Goal: Task Accomplishment & Management: Complete application form

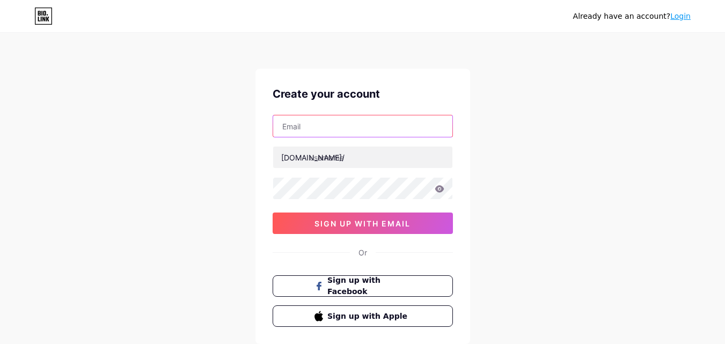
paste input "[EMAIL_ADDRESS][DOMAIN_NAME]"
click at [317, 126] on input "[EMAIL_ADDRESS][DOMAIN_NAME]" at bounding box center [362, 125] width 179 height 21
type input "[EMAIL_ADDRESS][DOMAIN_NAME]"
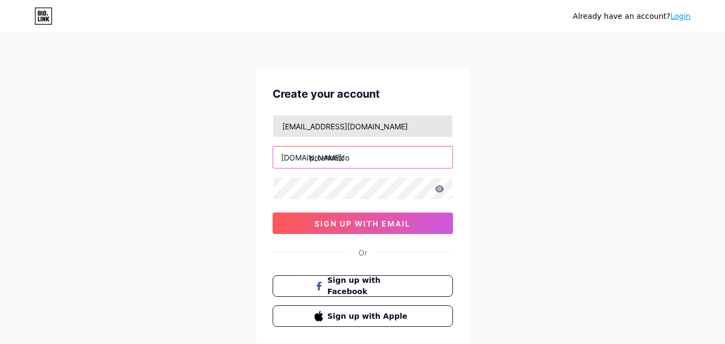
type input "proshootco"
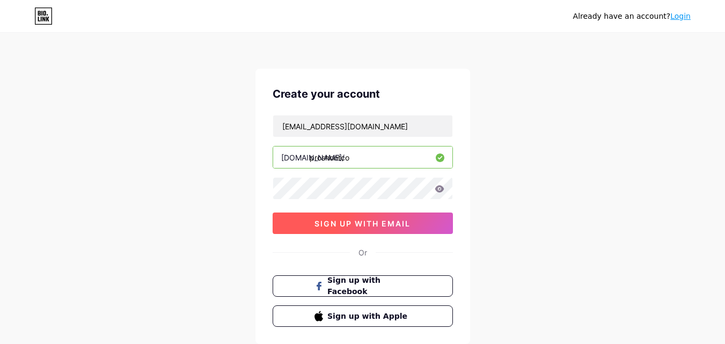
click at [344, 220] on span "sign up with email" at bounding box center [363, 223] width 96 height 9
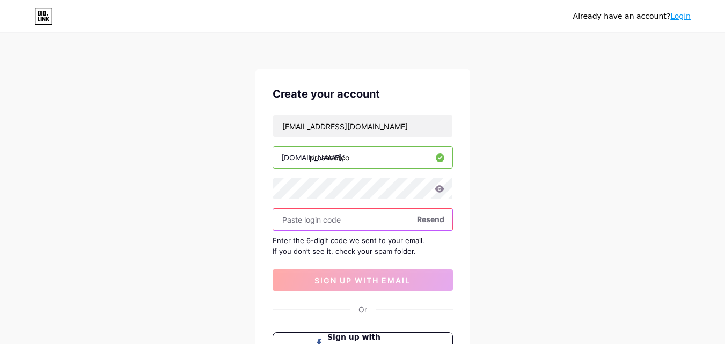
paste input "419801"
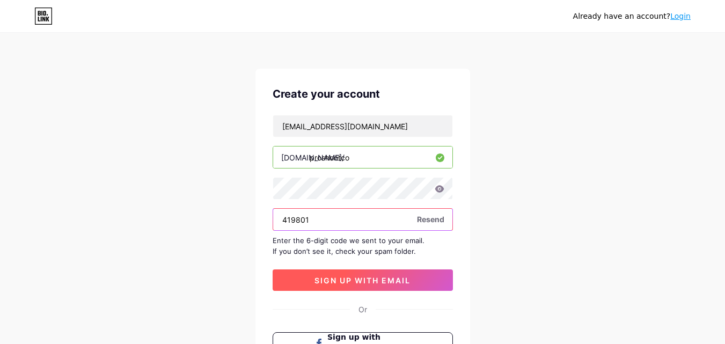
type input "419801"
click at [367, 280] on span "sign up with email" at bounding box center [363, 280] width 96 height 9
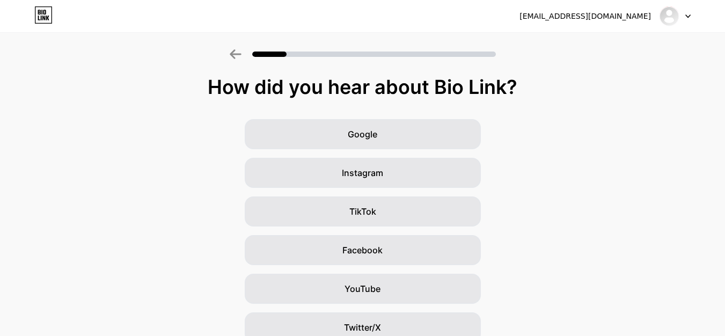
click at [689, 19] on div at bounding box center [675, 15] width 31 height 19
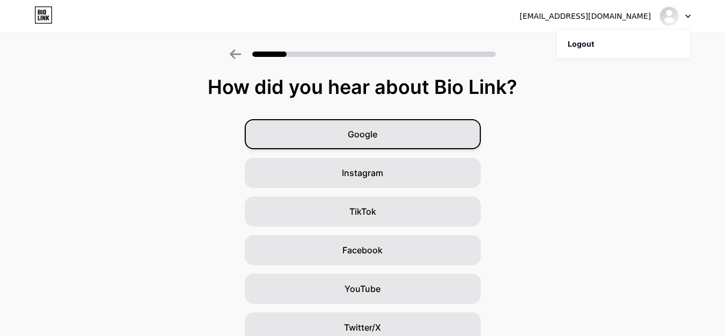
click at [475, 126] on div "Google" at bounding box center [363, 134] width 236 height 30
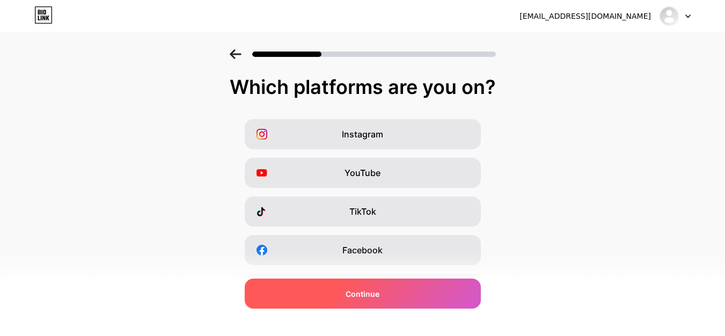
click at [449, 290] on div "Continue" at bounding box center [363, 294] width 236 height 30
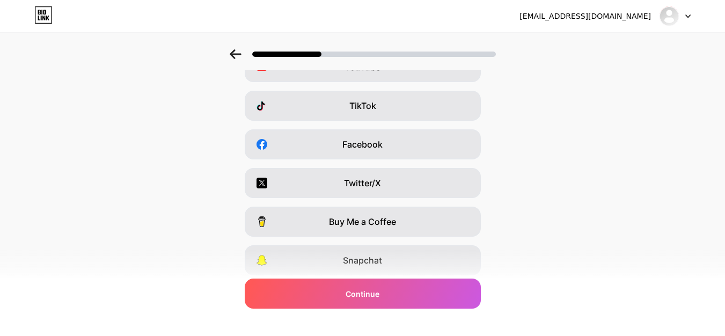
scroll to position [180, 0]
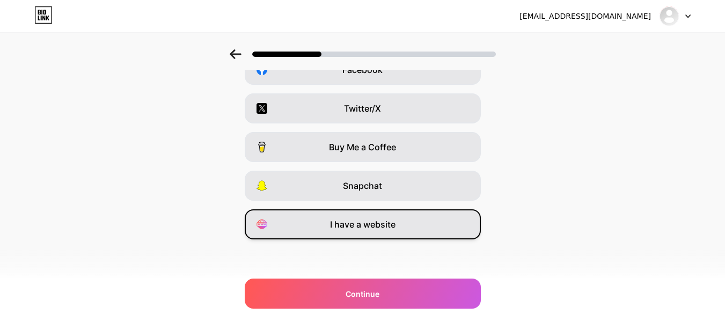
click at [392, 223] on span "I have a website" at bounding box center [362, 224] width 65 height 13
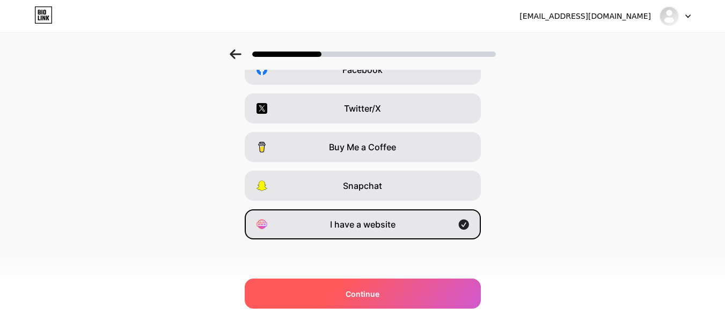
click at [396, 285] on div "Continue" at bounding box center [363, 294] width 236 height 30
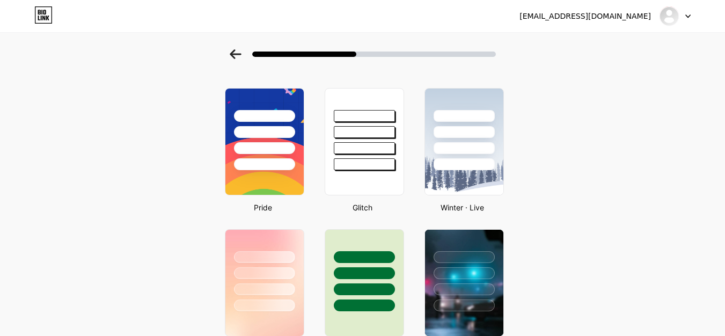
scroll to position [0, 0]
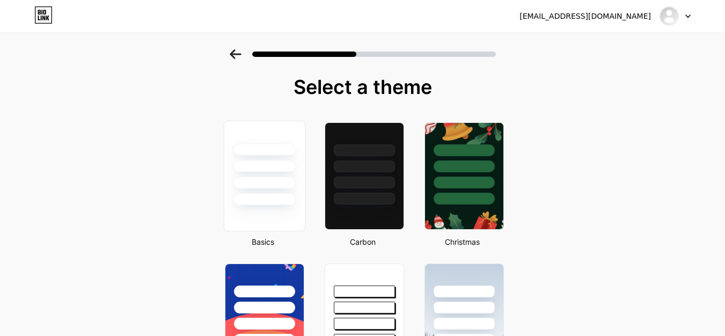
click at [274, 159] on div at bounding box center [264, 163] width 81 height 84
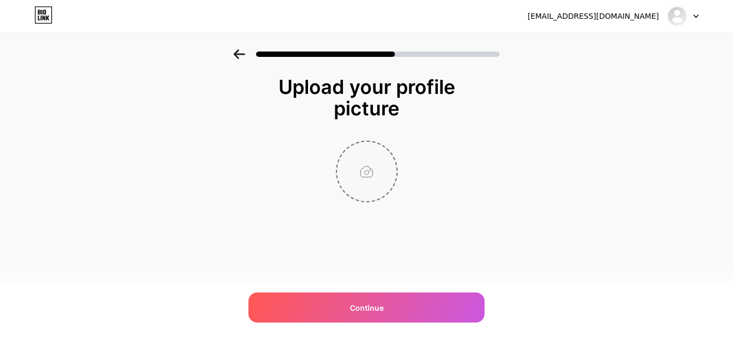
click at [381, 171] on input "file" at bounding box center [367, 172] width 60 height 60
type input "C:\fakepath\Proshoot Logo.jpg"
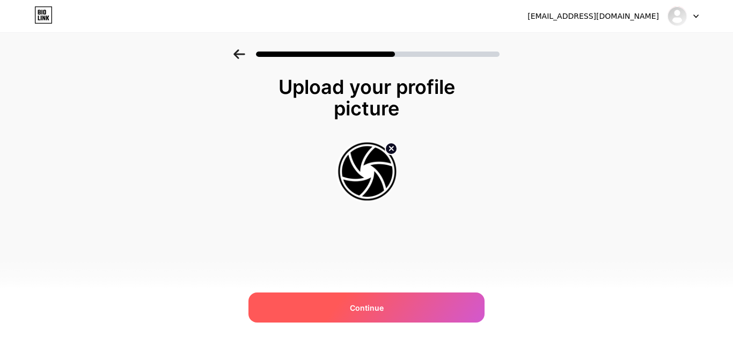
click at [400, 293] on div "Continue" at bounding box center [367, 308] width 236 height 30
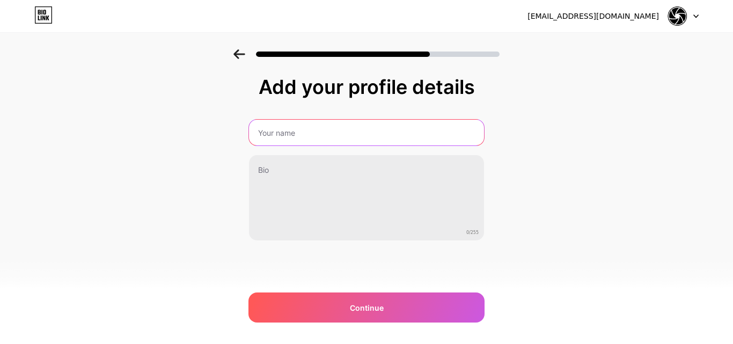
click at [330, 132] on input "text" at bounding box center [366, 133] width 235 height 26
type input "Proshoot Co"
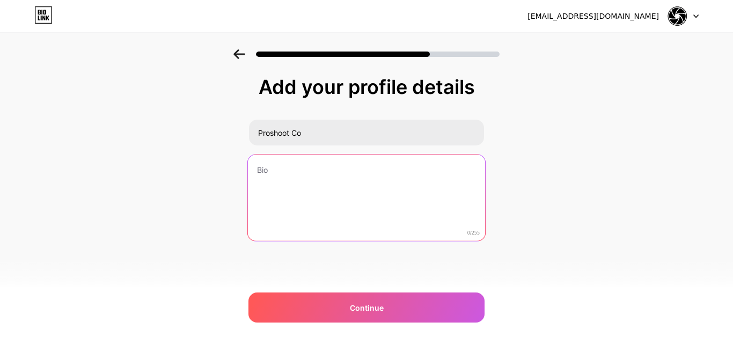
paste textarea "[PERSON_NAME] is a cybersecurity advocate, entrepreneur, and writer passionate …"
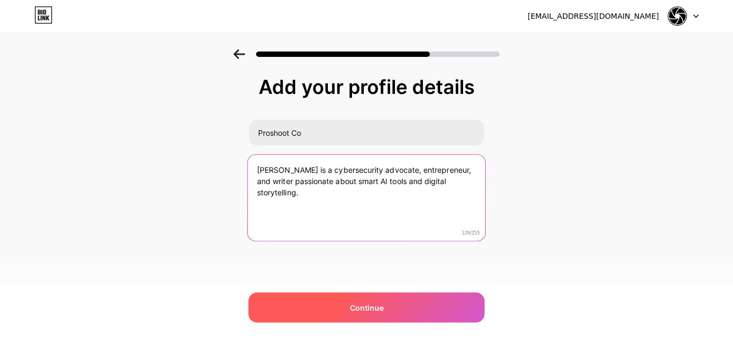
type textarea "[PERSON_NAME] is a cybersecurity advocate, entrepreneur, and writer passionate …"
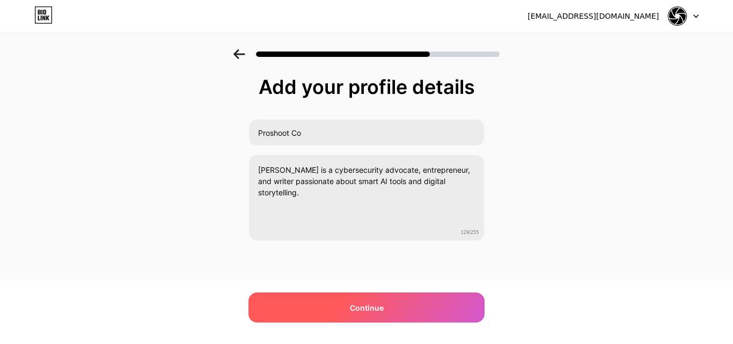
click at [307, 308] on div "Continue" at bounding box center [367, 308] width 236 height 30
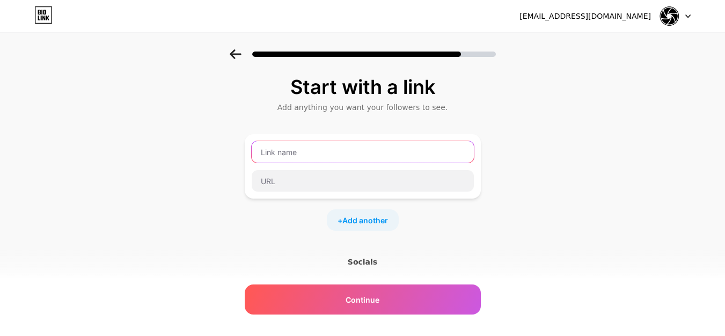
click at [273, 150] on input "text" at bounding box center [363, 151] width 222 height 21
type input "Visit Our Website"
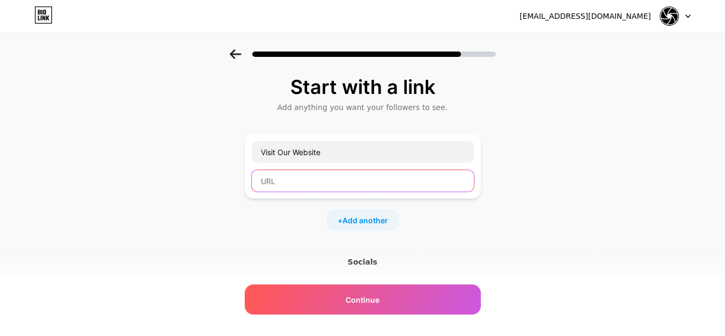
paste input "[URL][DOMAIN_NAME]"
type input "[URL][DOMAIN_NAME]"
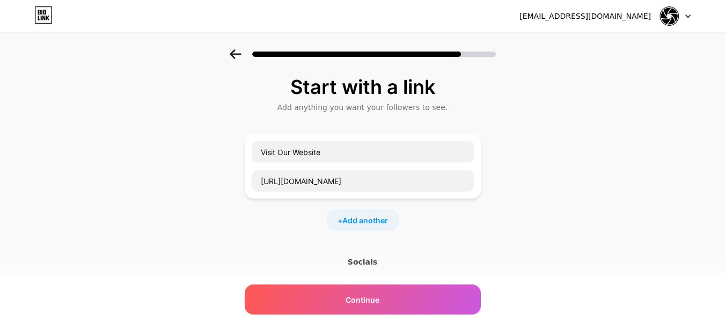
scroll to position [0, 0]
click at [247, 229] on div "Start with a link Add anything you want your followers to see. Visit Our Websit…" at bounding box center [362, 237] width 725 height 377
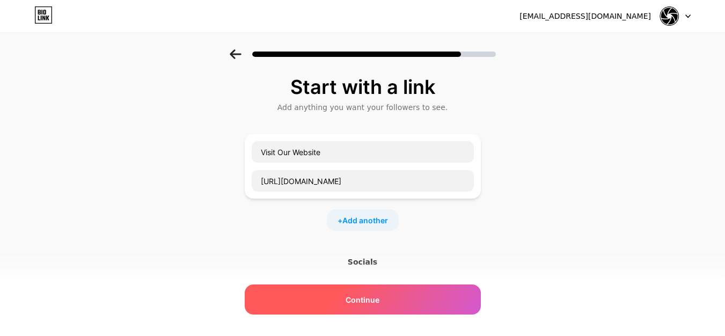
click at [306, 293] on div "Continue" at bounding box center [363, 300] width 236 height 30
click at [274, 292] on div "Continue" at bounding box center [363, 300] width 236 height 30
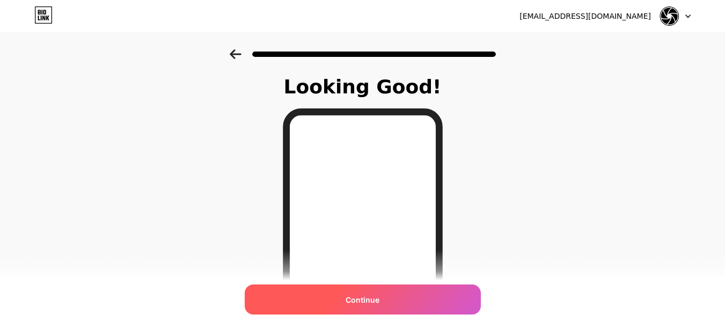
click at [406, 293] on div "Continue" at bounding box center [363, 300] width 236 height 30
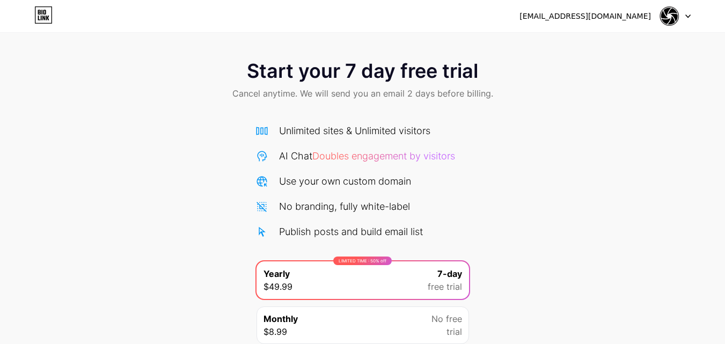
scroll to position [88, 0]
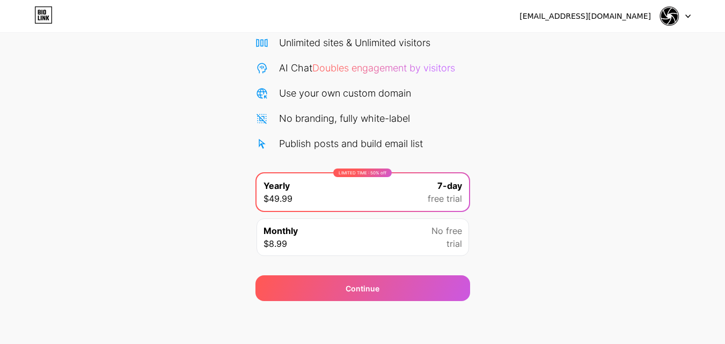
click at [453, 249] on span "trial" at bounding box center [455, 243] width 16 height 13
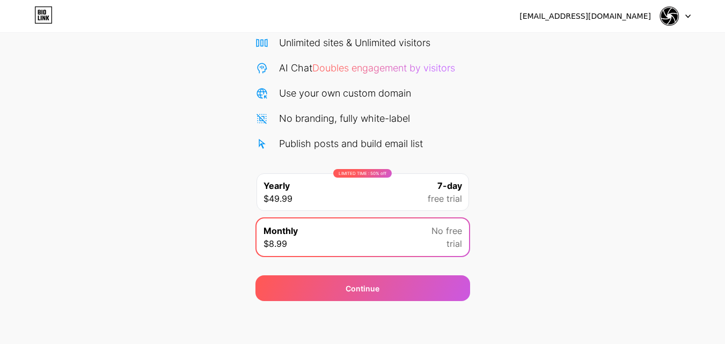
click at [454, 206] on div "LIMITED TIME : 50% off Yearly $49.99 7-day free trial" at bounding box center [363, 192] width 213 height 38
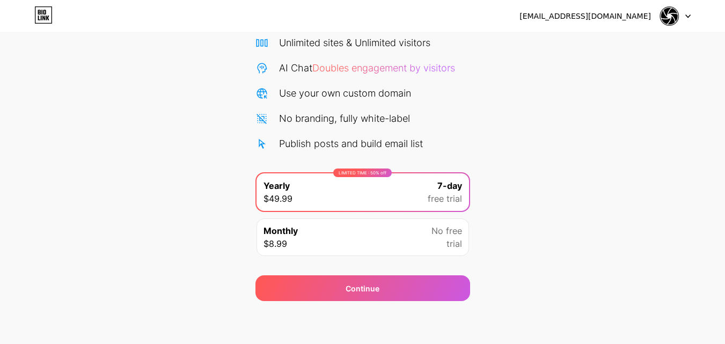
scroll to position [0, 0]
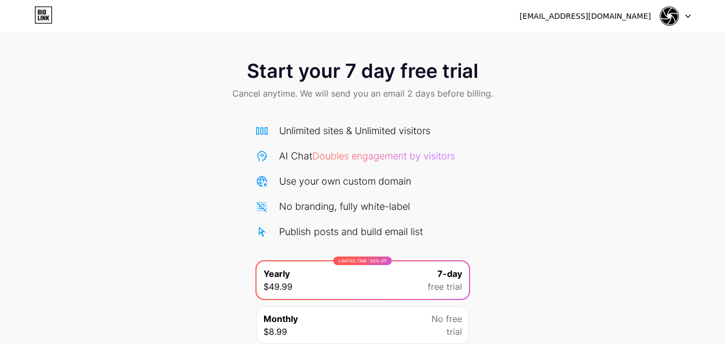
click at [680, 12] on div at bounding box center [675, 15] width 31 height 19
click at [42, 12] on icon at bounding box center [41, 12] width 1 height 5
